Goal: Find specific page/section: Find specific page/section

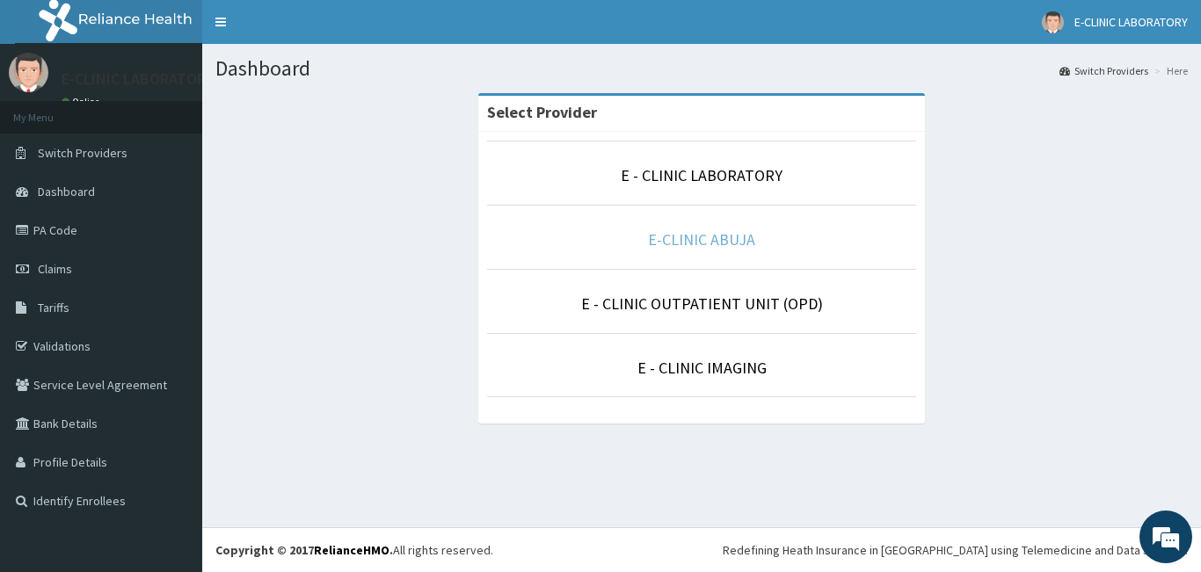
click at [710, 242] on link "E-CLINIC ABUJA" at bounding box center [701, 240] width 107 height 20
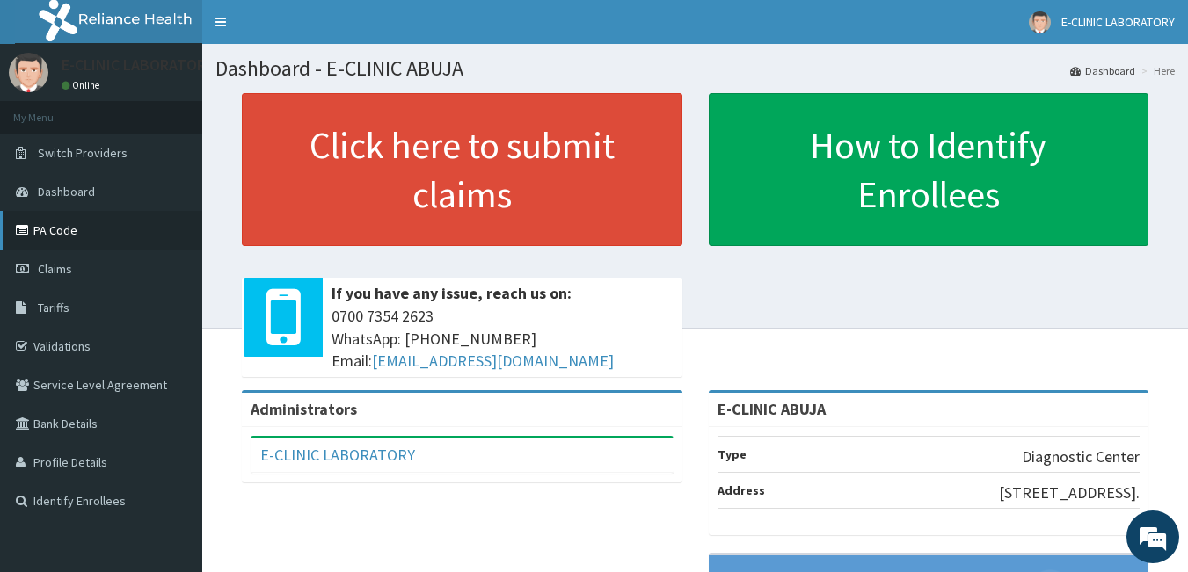
click at [47, 230] on link "PA Code" at bounding box center [101, 230] width 202 height 39
